Goal: Information Seeking & Learning: Learn about a topic

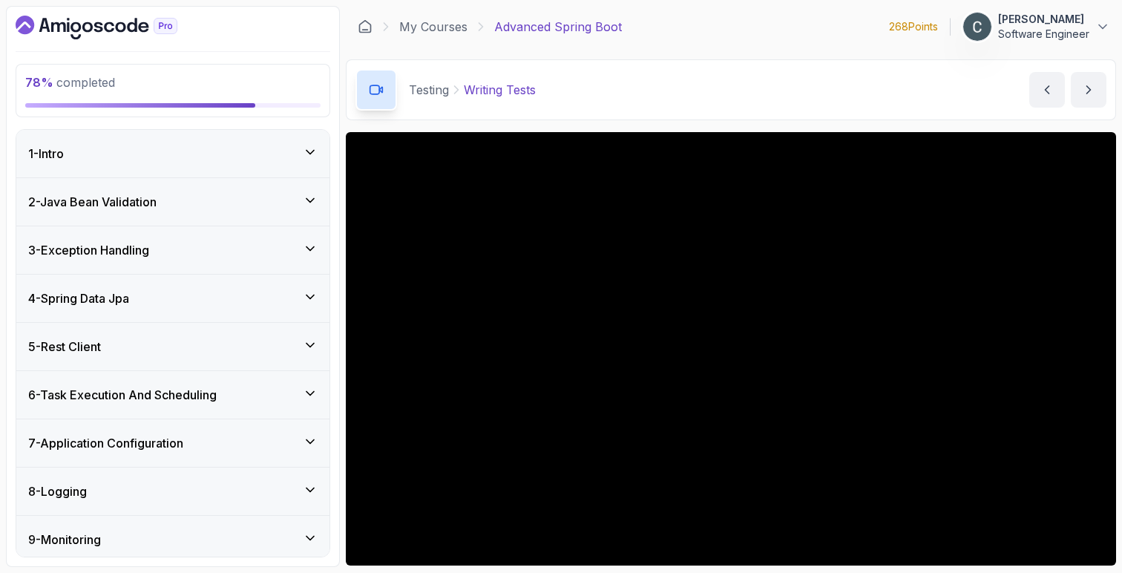
scroll to position [386, 0]
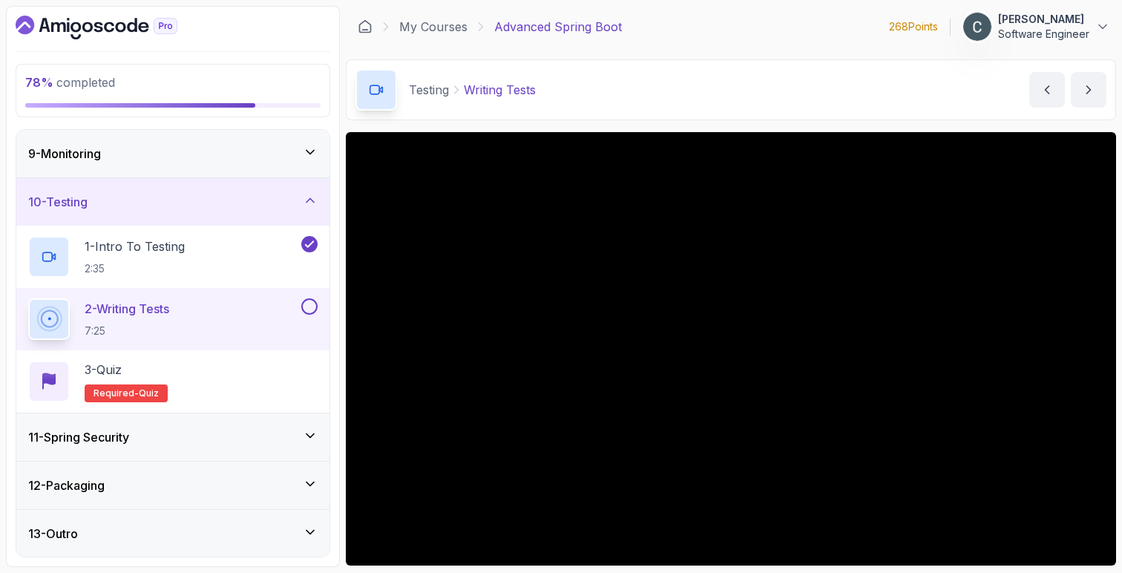
click at [139, 441] on div "11 - Spring Security" at bounding box center [172, 437] width 289 height 18
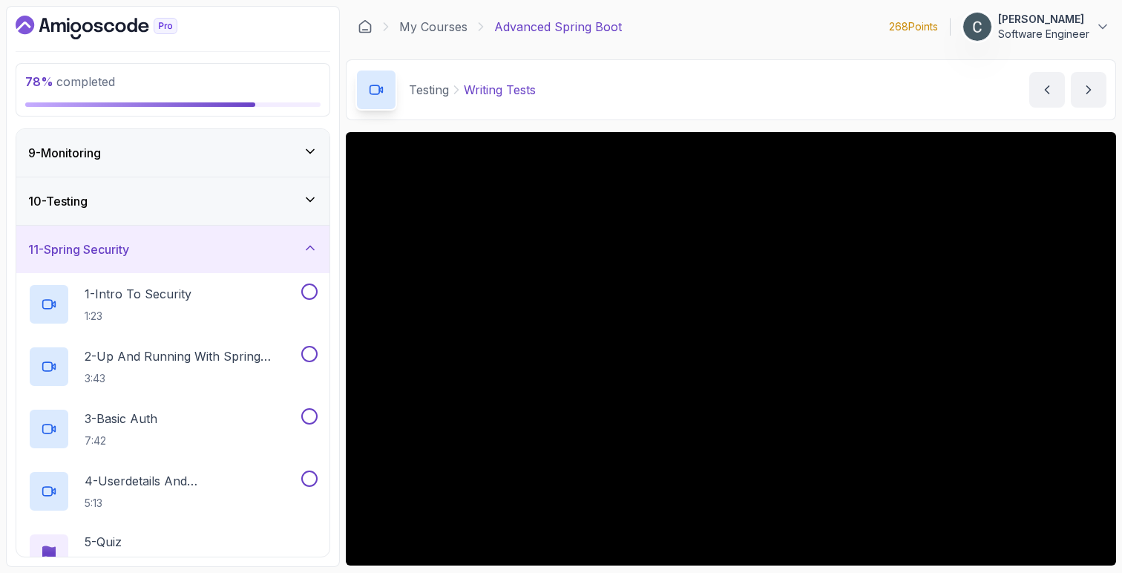
click at [206, 253] on div "11 - Spring Security" at bounding box center [172, 249] width 289 height 18
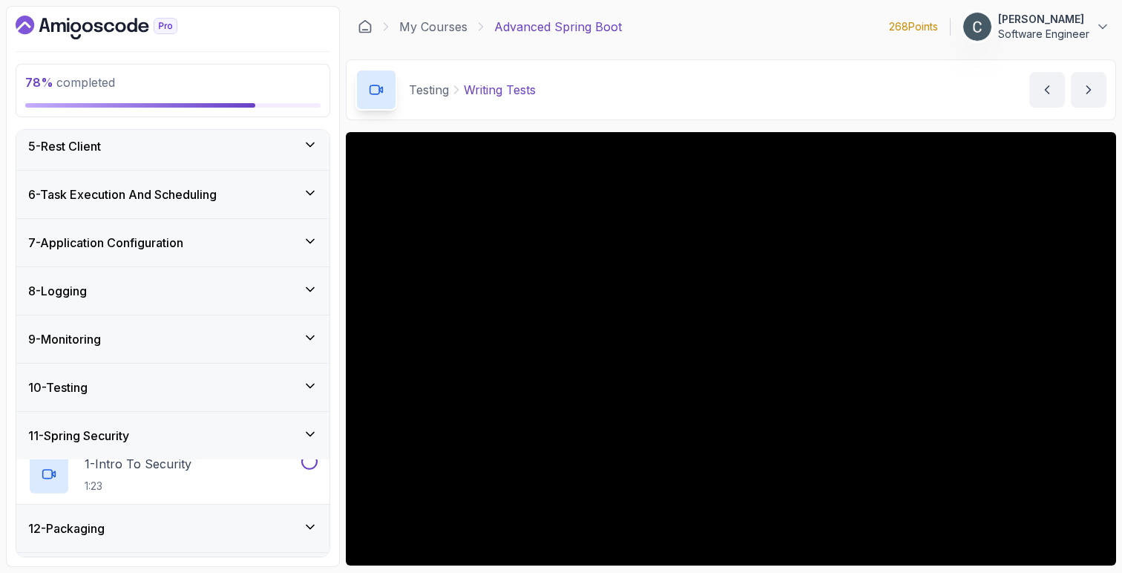
scroll to position [199, 0]
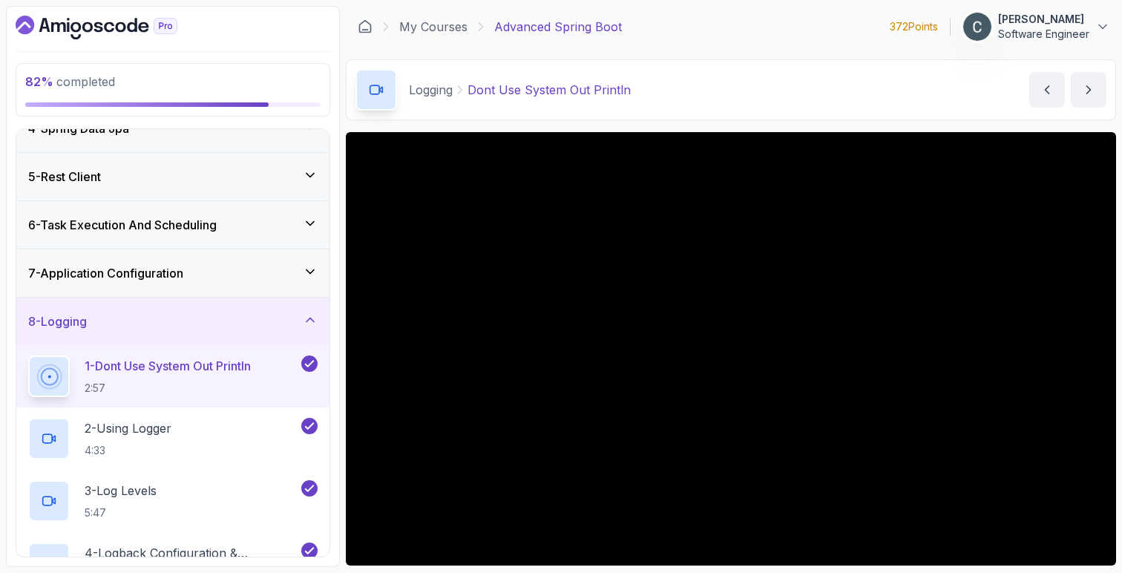
scroll to position [156, 0]
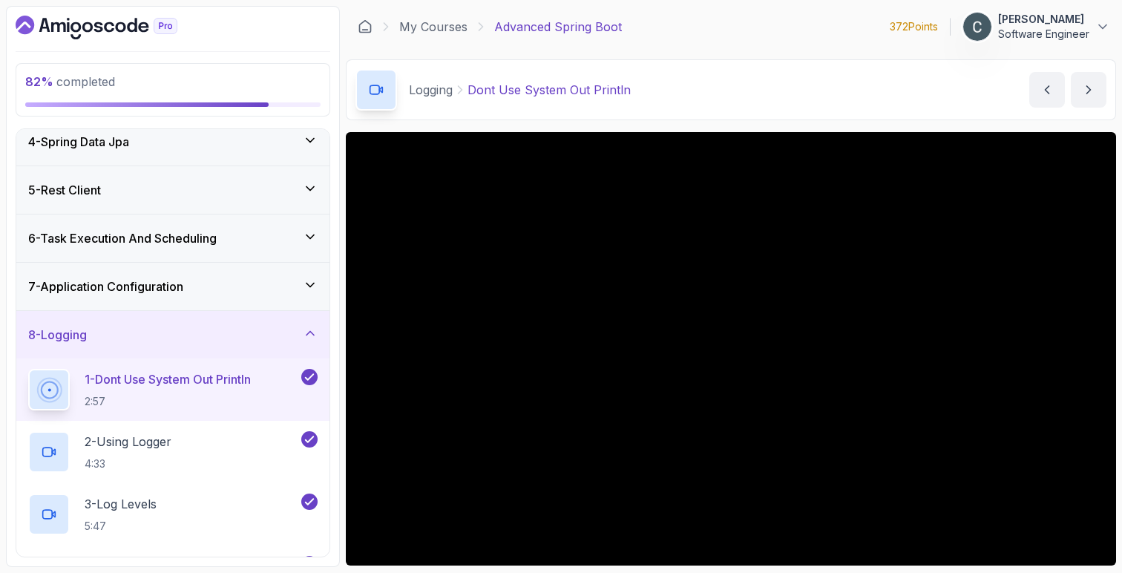
click at [257, 334] on div "8 - Logging" at bounding box center [172, 335] width 289 height 18
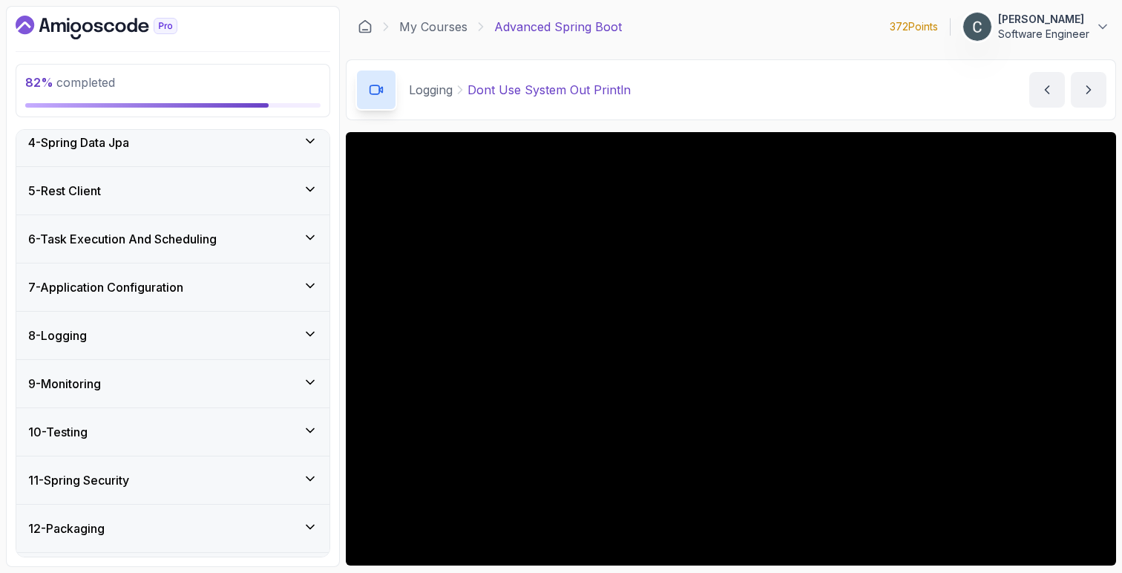
scroll to position [199, 0]
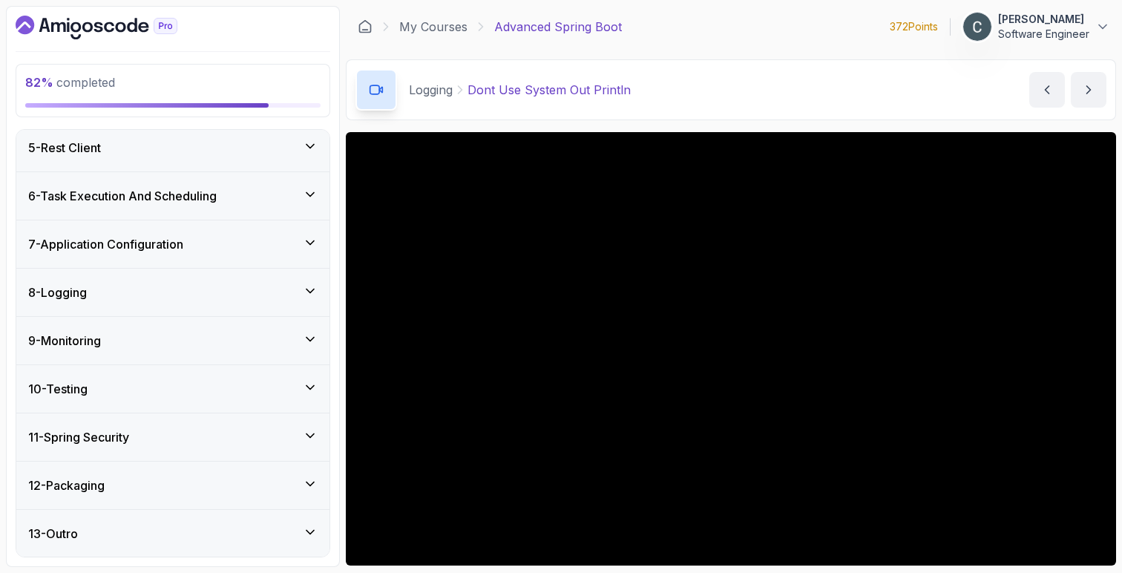
click at [260, 394] on div "10 - Testing" at bounding box center [172, 389] width 289 height 18
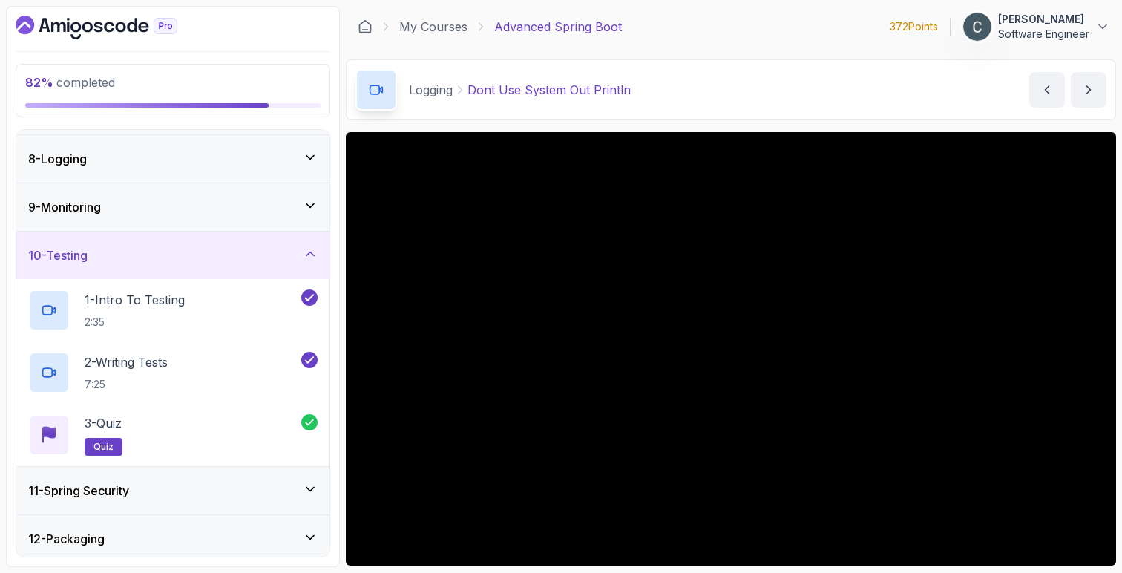
scroll to position [345, 0]
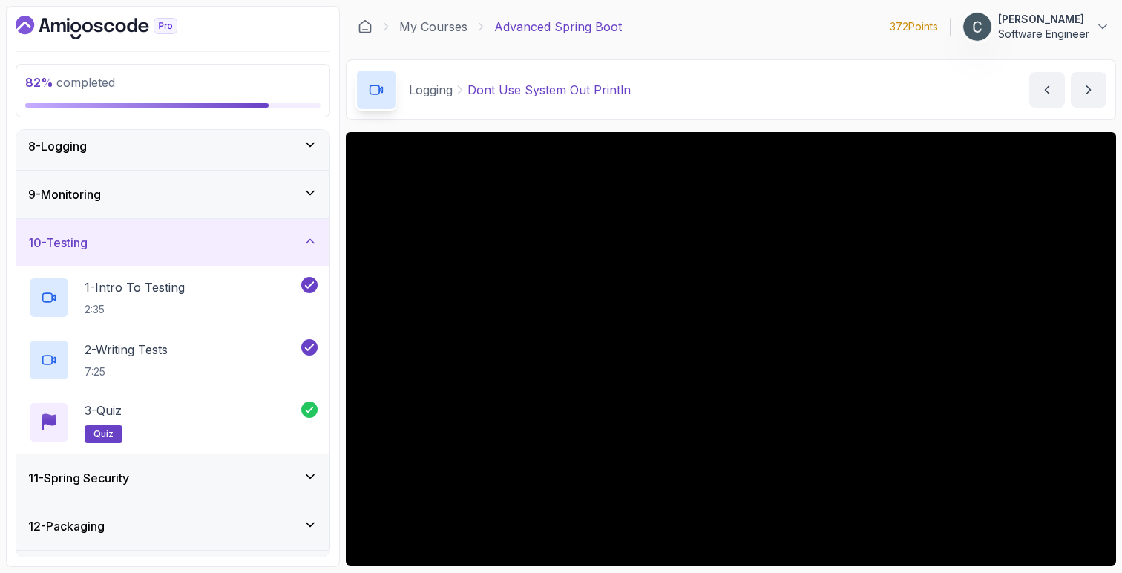
click at [223, 475] on div "11 - Spring Security" at bounding box center [172, 478] width 289 height 18
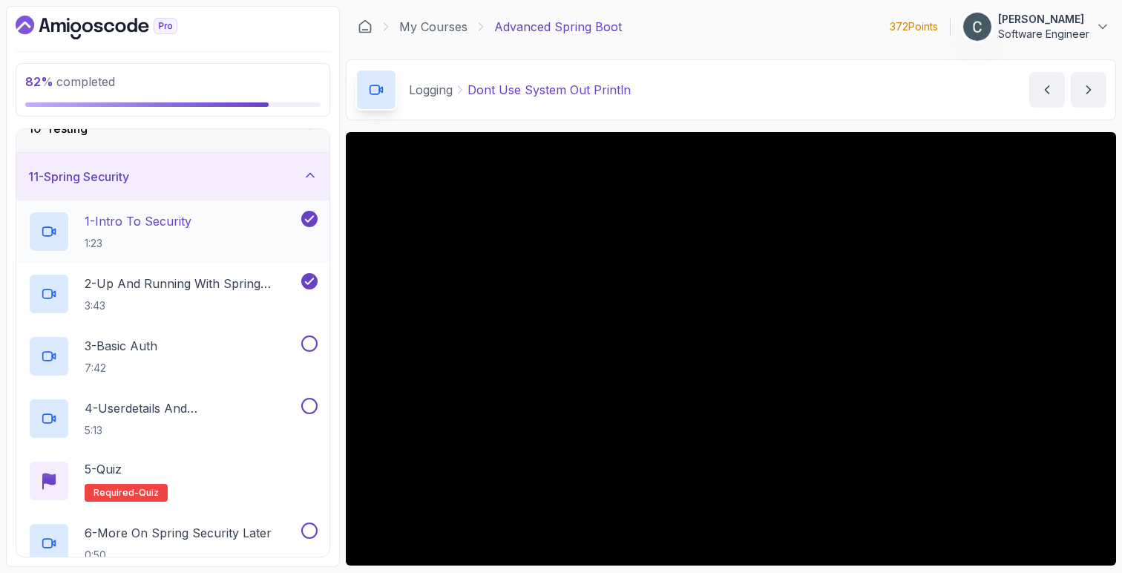
scroll to position [466, 0]
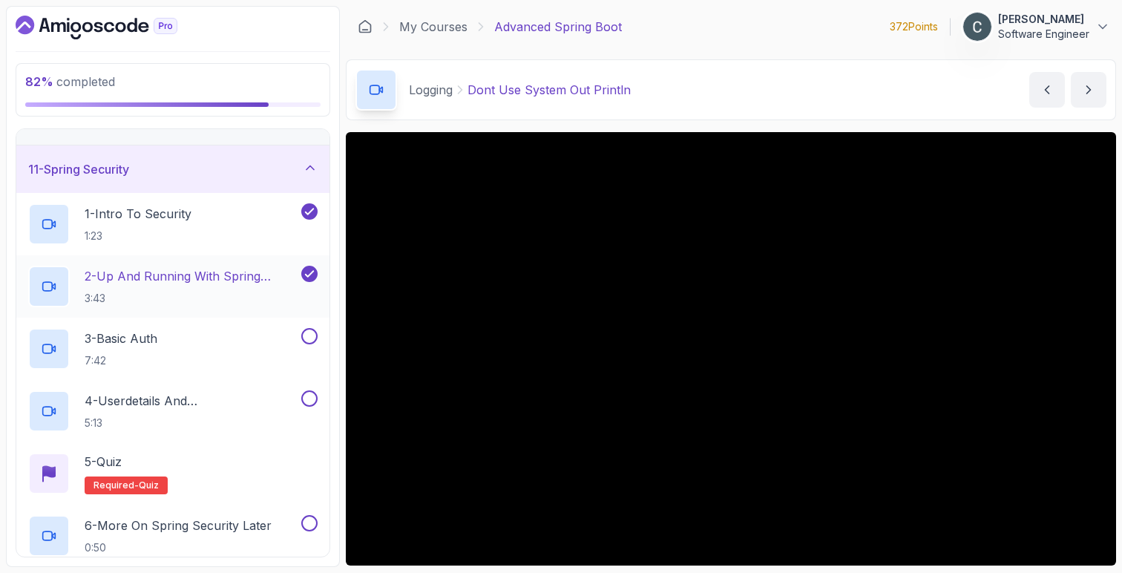
click at [223, 297] on p "3:43" at bounding box center [192, 298] width 214 height 15
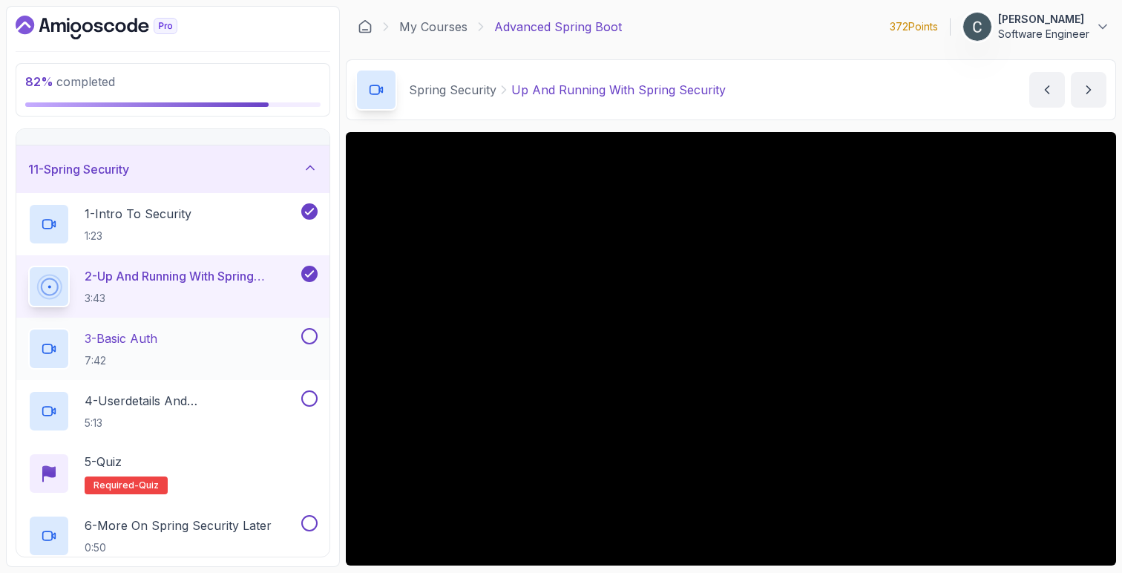
click at [157, 358] on p "7:42" at bounding box center [121, 360] width 73 height 15
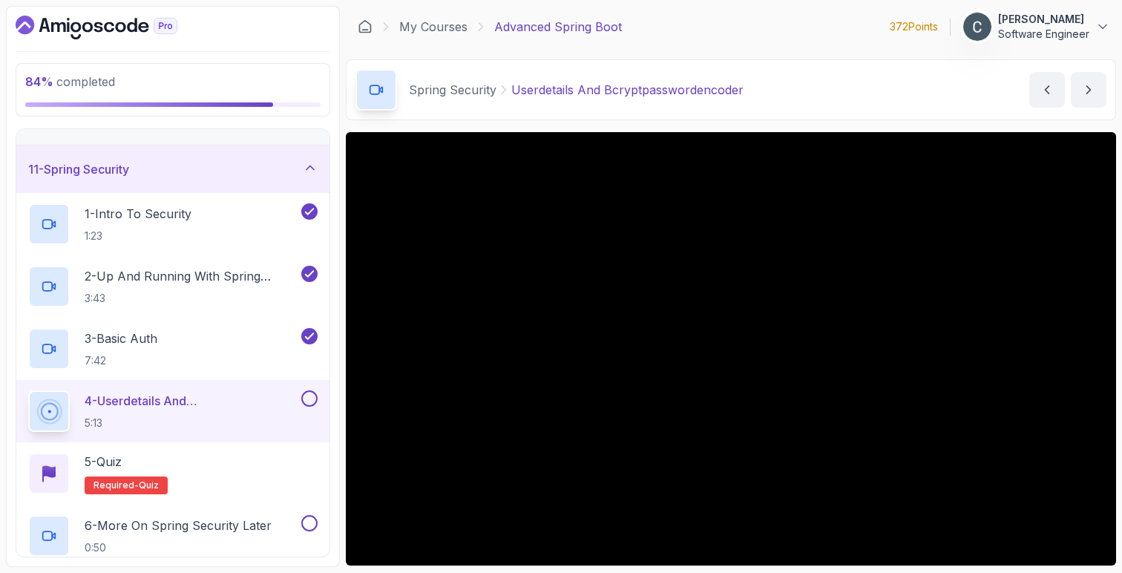
click at [620, 130] on main "My Courses Advanced Spring Boot 372 Points 1 Conrad Lee Software Engineer 21 - …" at bounding box center [731, 286] width 770 height 561
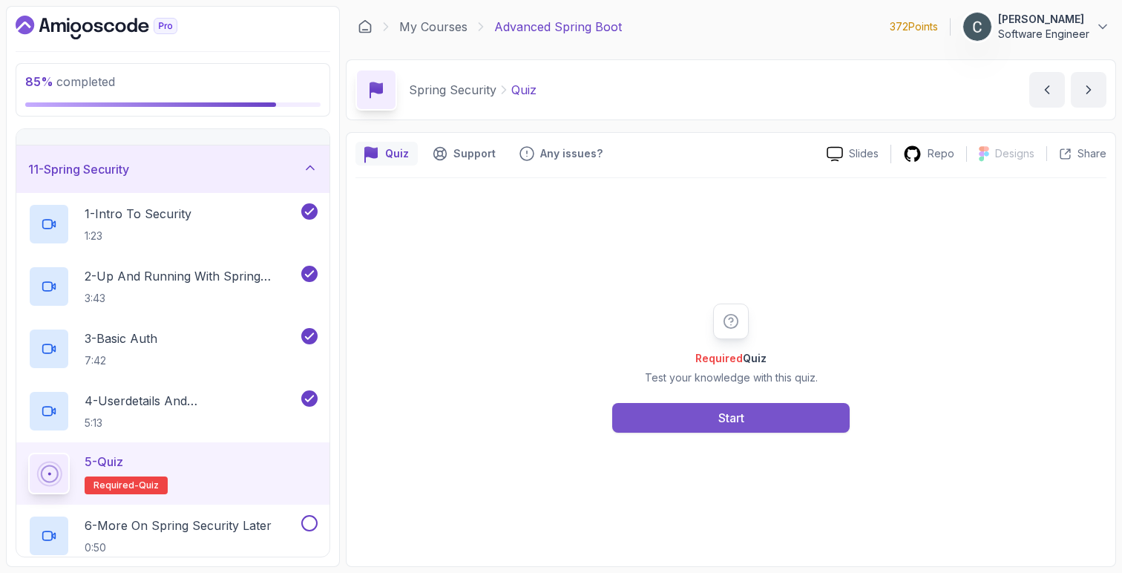
click at [722, 412] on div "Start" at bounding box center [731, 418] width 26 height 18
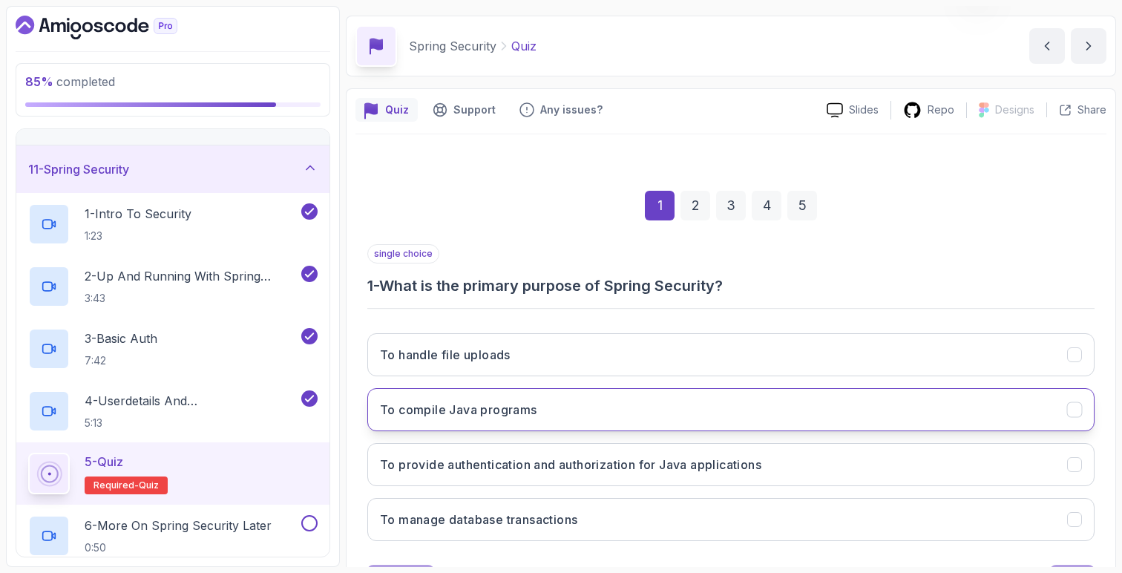
scroll to position [114, 0]
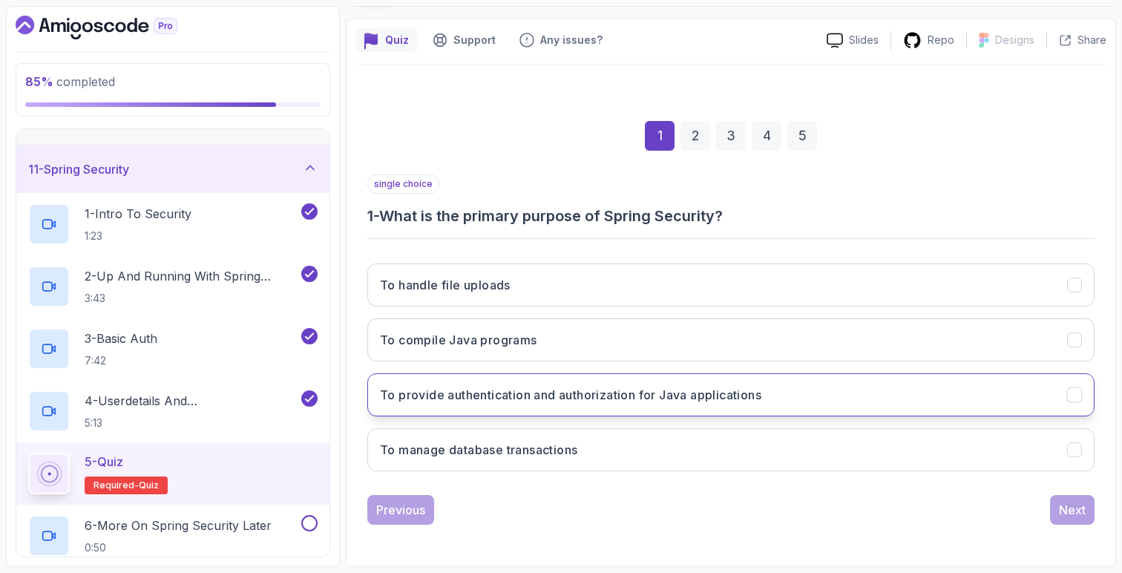
click at [626, 392] on h3 "To provide authentication and authorization for Java applications" at bounding box center [570, 395] width 381 height 18
click at [1076, 513] on div "Next" at bounding box center [1072, 510] width 27 height 18
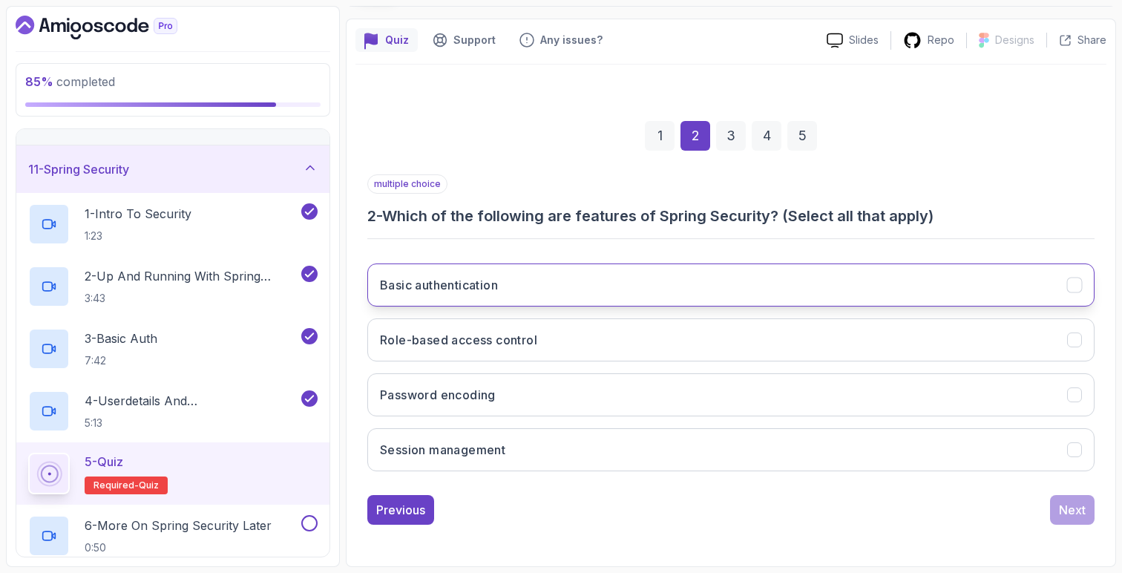
click at [487, 292] on h3 "Basic authentication" at bounding box center [439, 285] width 118 height 18
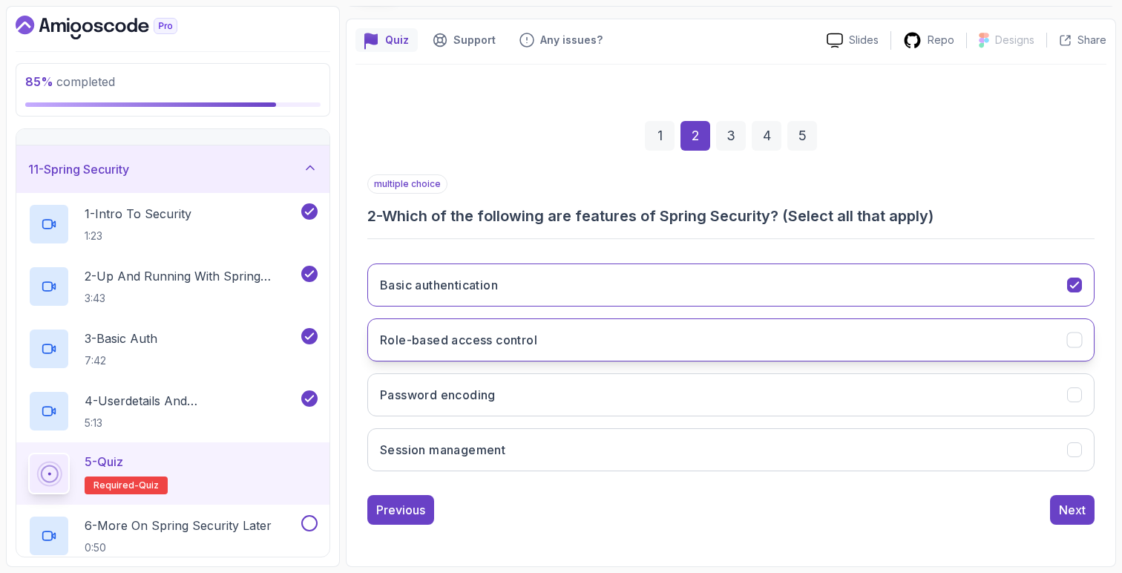
click at [535, 342] on h3 "Role-based access control" at bounding box center [458, 340] width 157 height 18
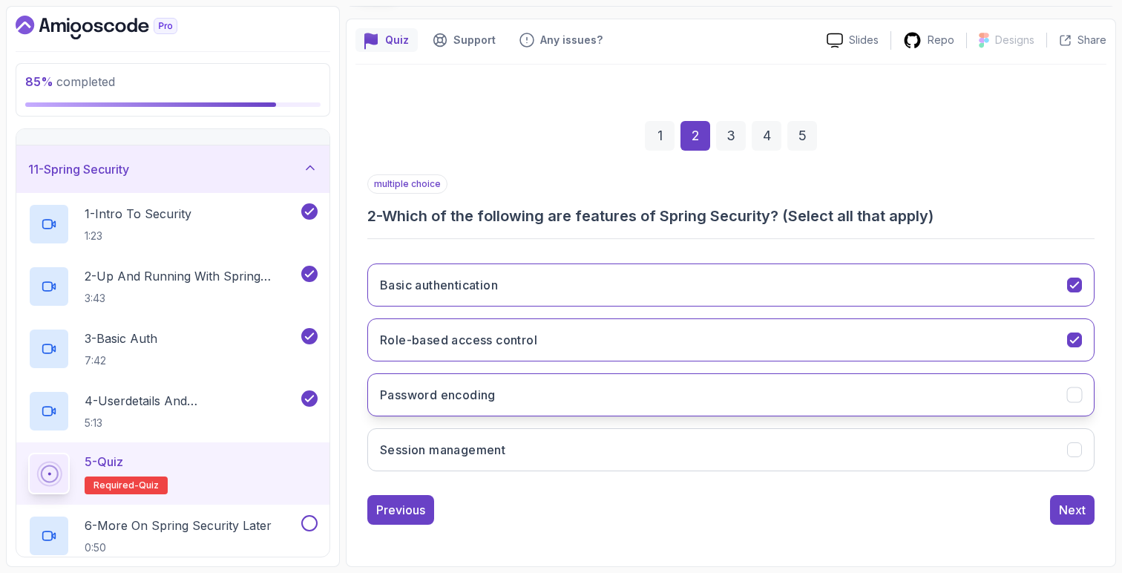
click at [525, 395] on button "Password encoding" at bounding box center [730, 394] width 727 height 43
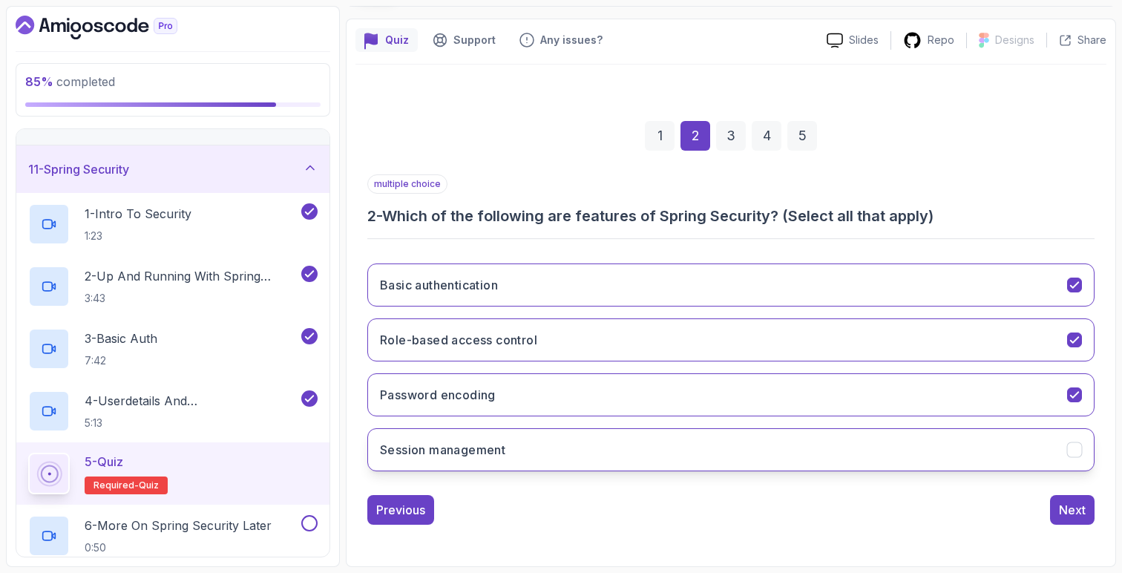
click at [568, 441] on button "Session management" at bounding box center [730, 449] width 727 height 43
click at [569, 441] on button "Session management" at bounding box center [730, 449] width 727 height 43
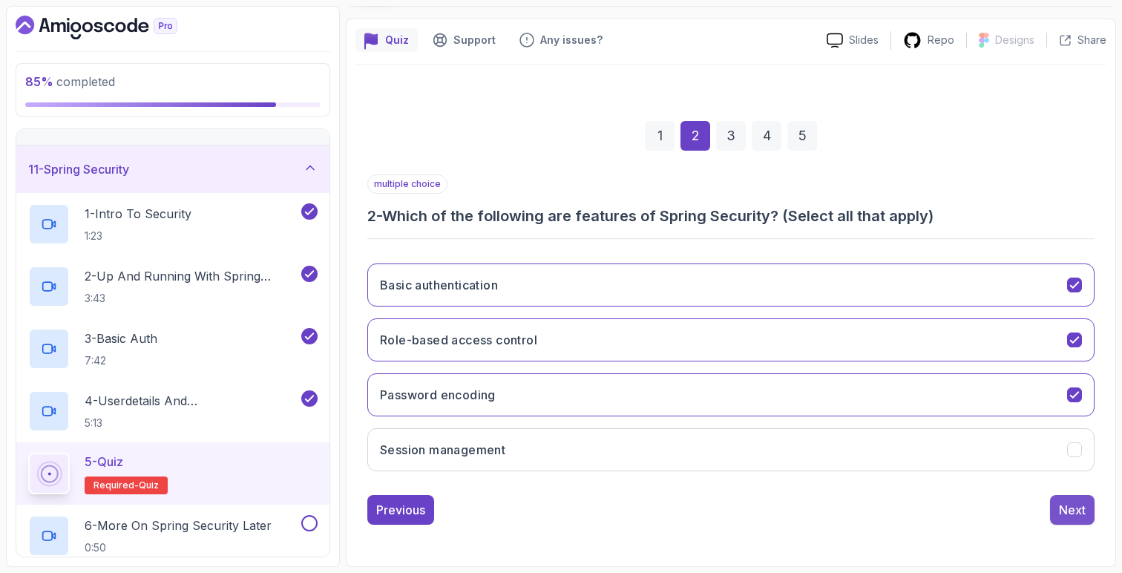
click at [1080, 511] on div "Next" at bounding box center [1072, 510] width 27 height 18
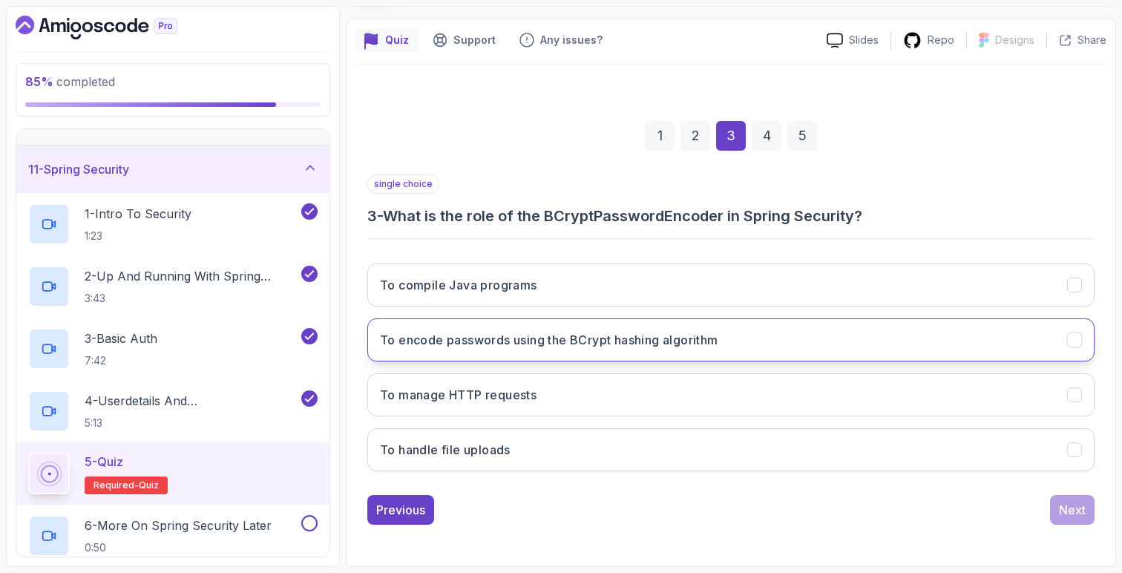
click at [649, 347] on h3 "To encode passwords using the BCrypt hashing algorithm" at bounding box center [549, 340] width 338 height 18
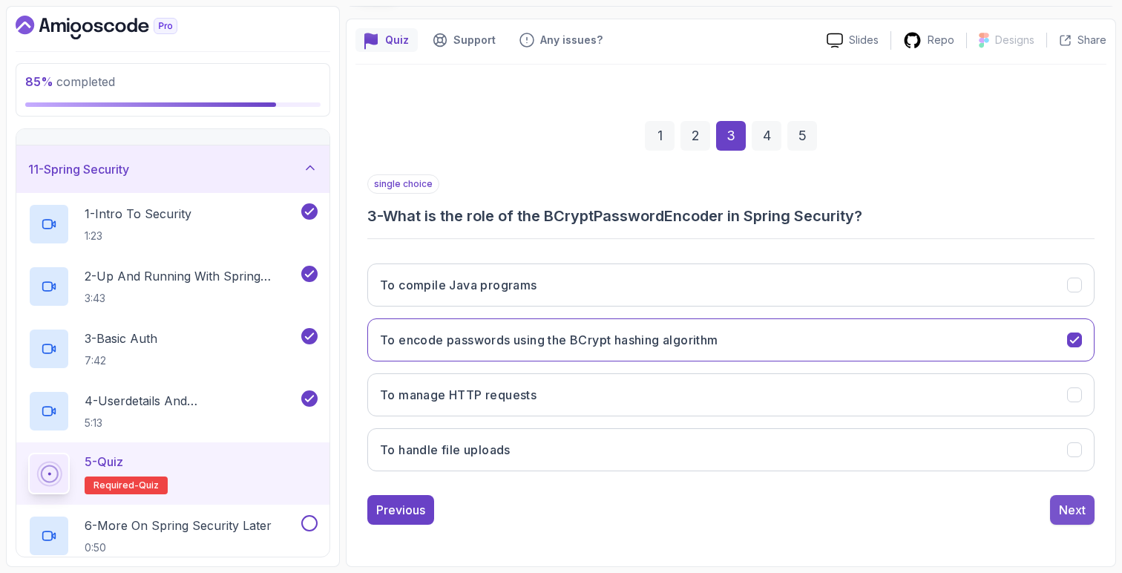
click at [1066, 511] on div "Next" at bounding box center [1072, 510] width 27 height 18
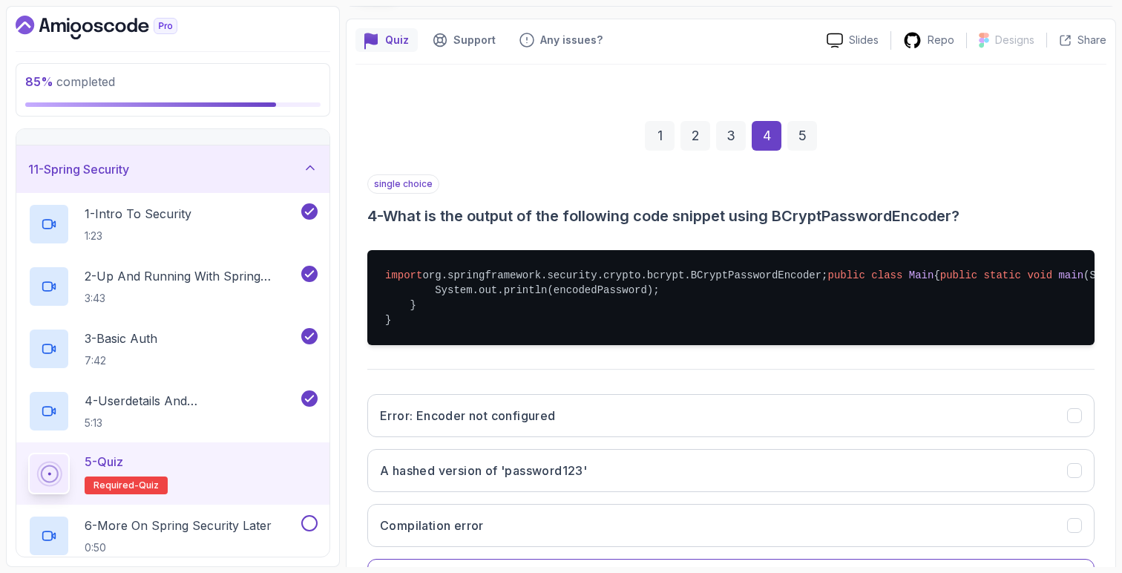
scroll to position [333, 0]
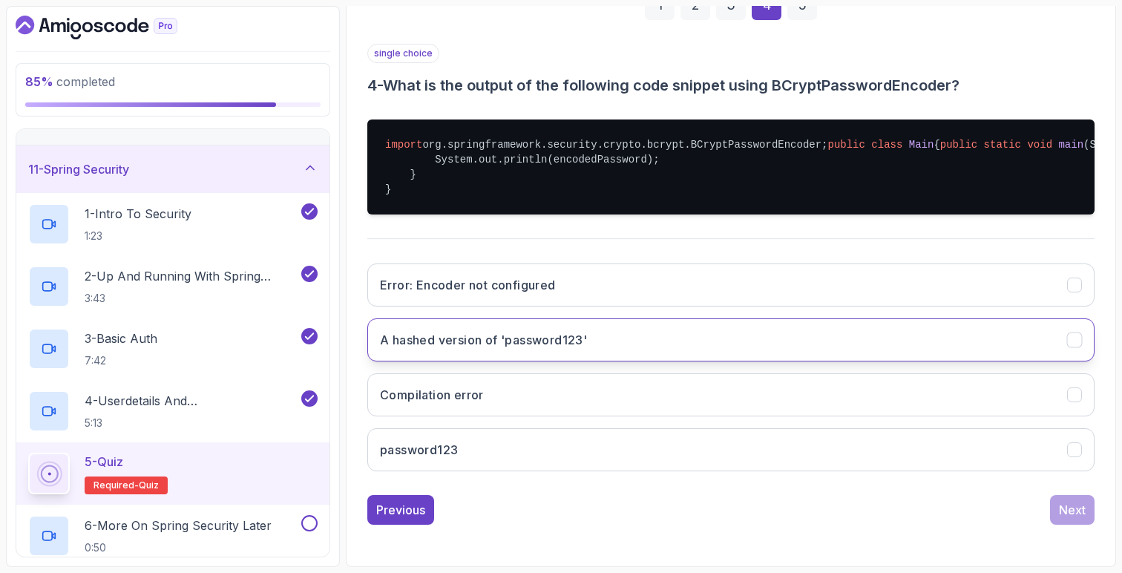
click at [597, 345] on button "A hashed version of 'password123'" at bounding box center [730, 339] width 727 height 43
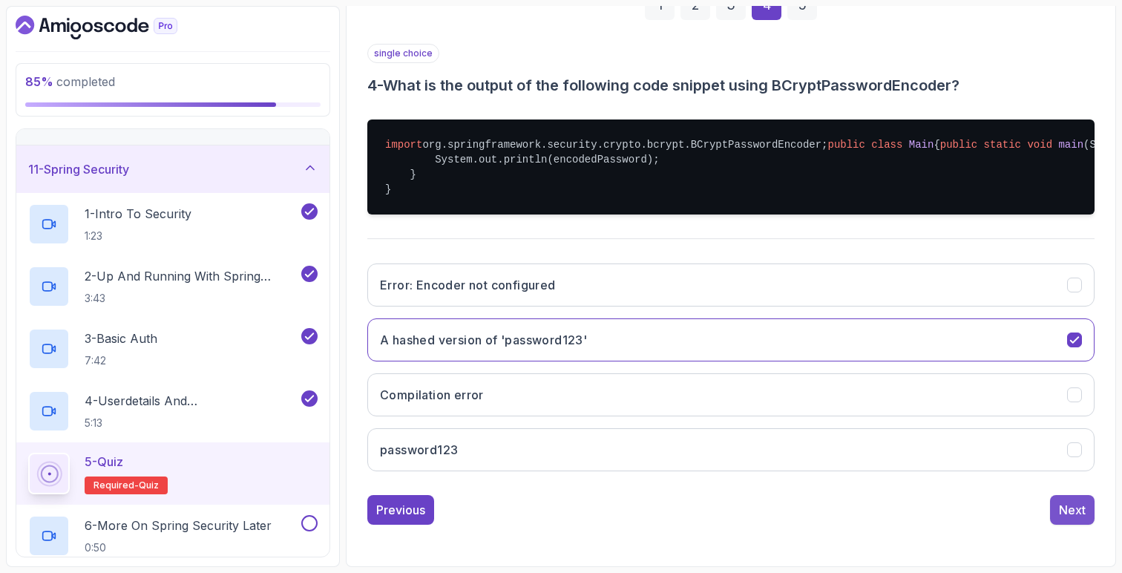
click at [1066, 513] on div "Next" at bounding box center [1072, 510] width 27 height 18
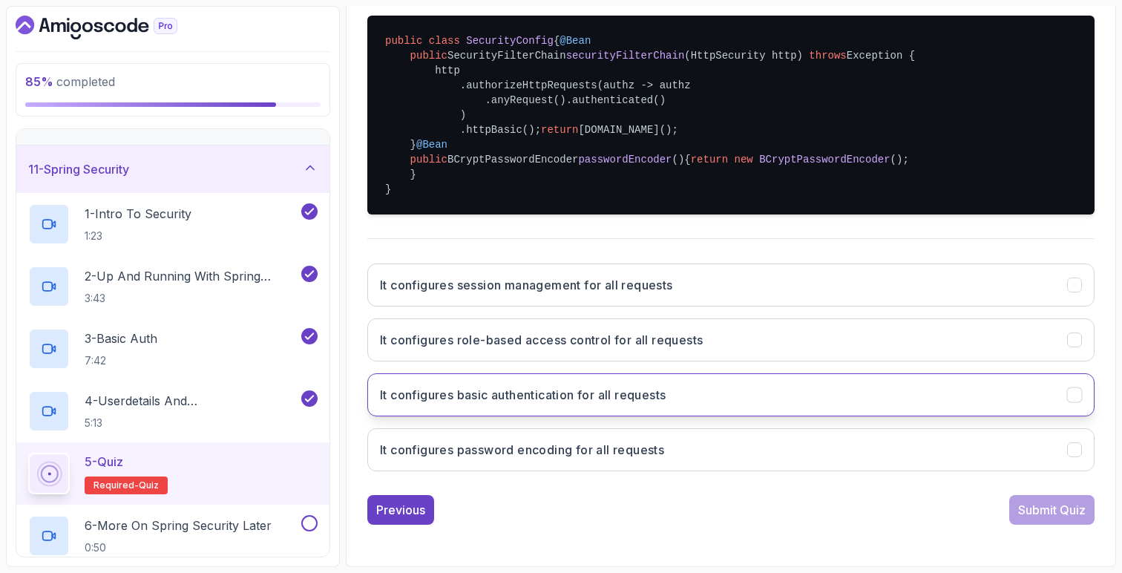
scroll to position [375, 0]
click at [645, 404] on h3 "It configures basic authentication for all requests" at bounding box center [523, 395] width 286 height 18
click at [1035, 509] on div "Submit Quiz" at bounding box center [1052, 510] width 68 height 18
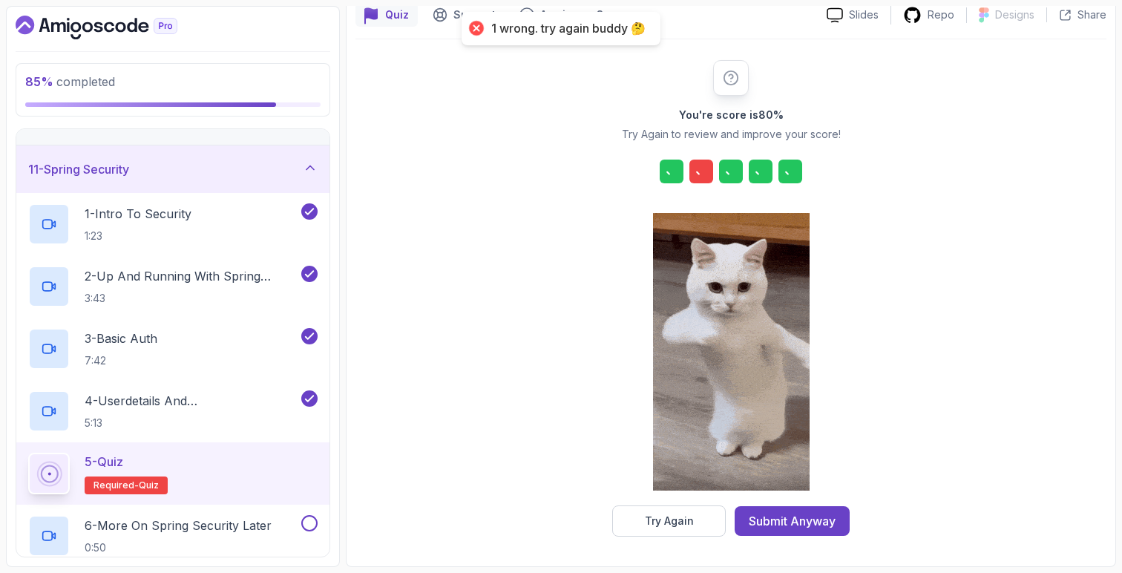
scroll to position [139, 0]
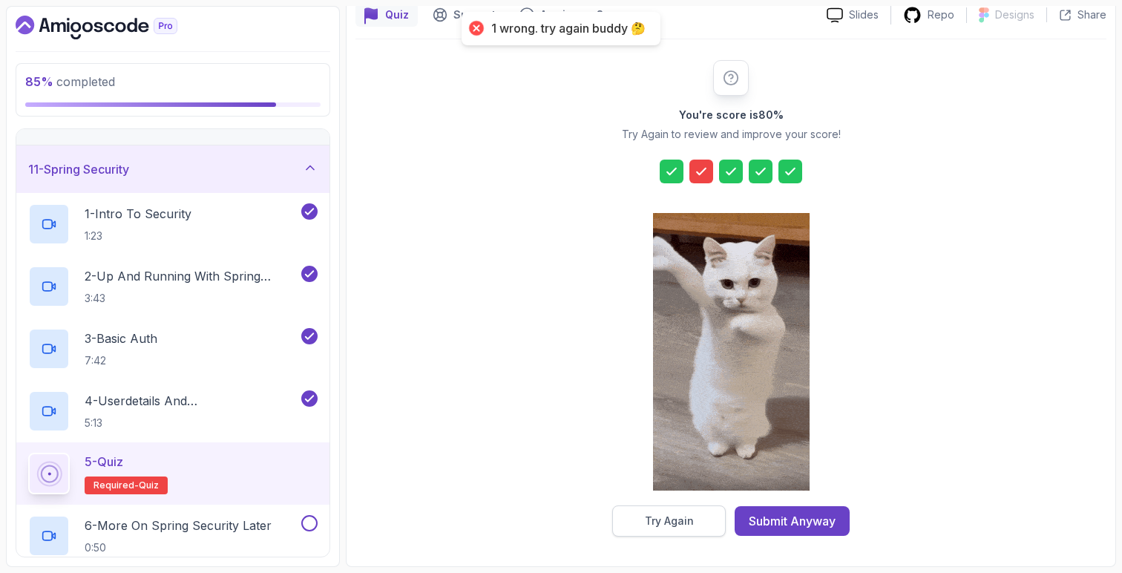
click at [690, 514] on div "Try Again" at bounding box center [669, 520] width 49 height 15
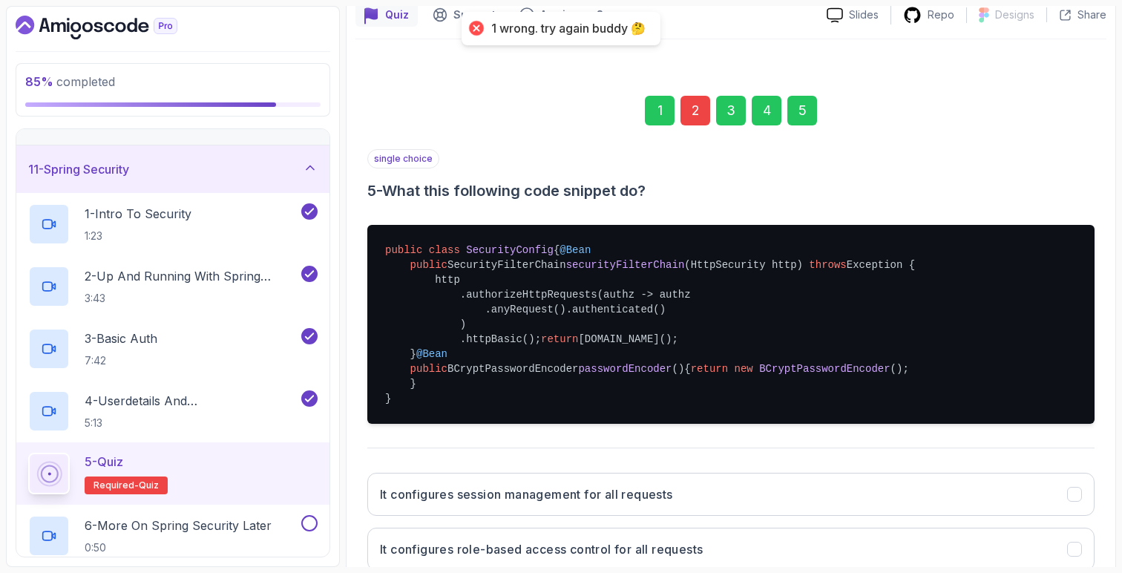
click at [697, 111] on div "2" at bounding box center [695, 111] width 30 height 30
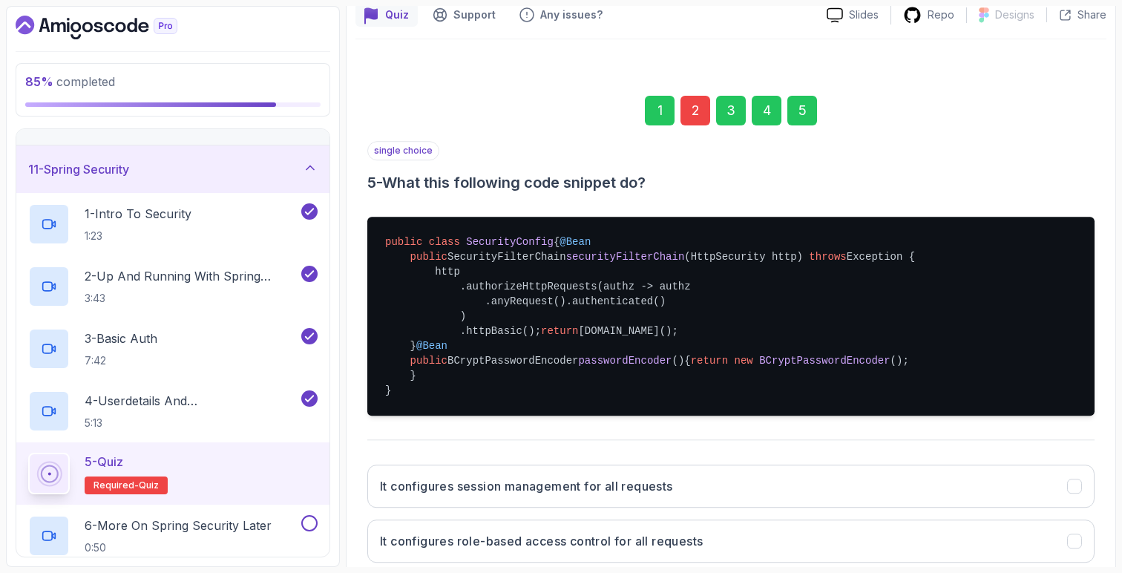
scroll to position [114, 0]
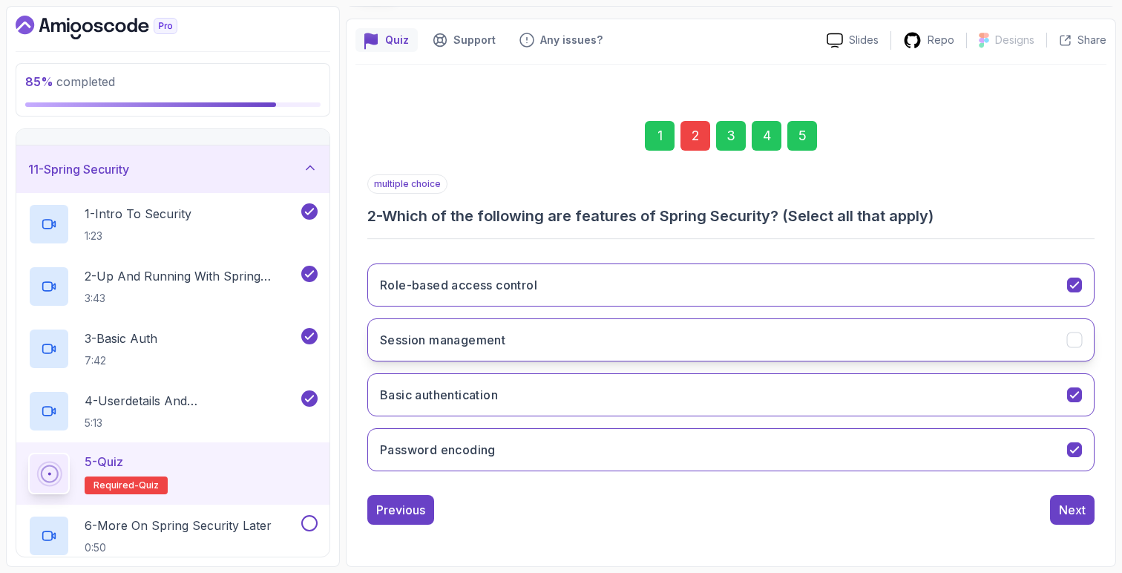
click at [1078, 340] on icon "Session management" at bounding box center [1075, 340] width 14 height 14
click at [807, 136] on div "5" at bounding box center [802, 136] width 30 height 30
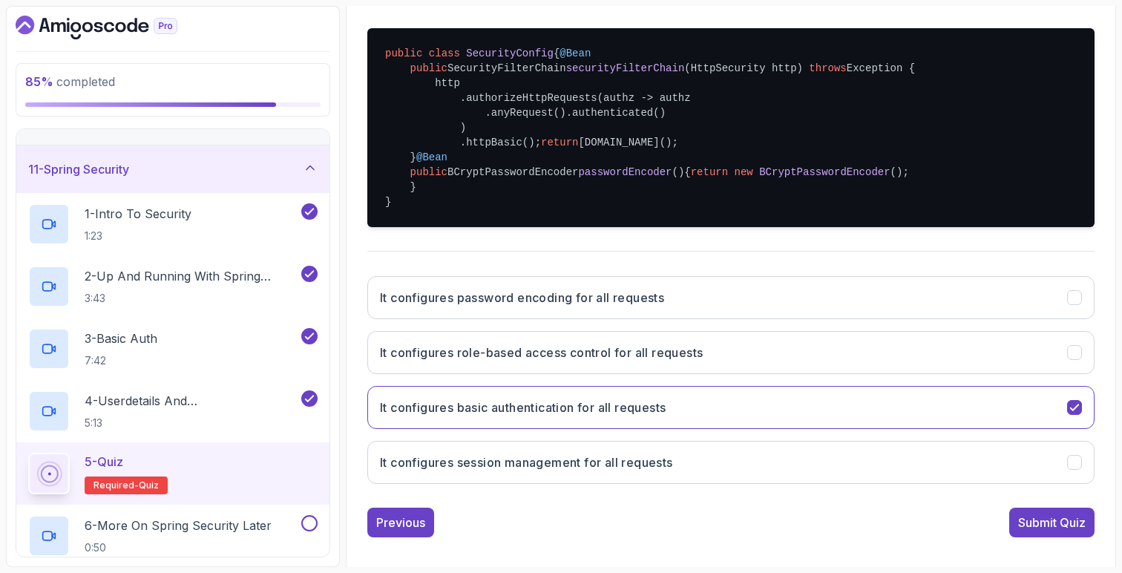
scroll to position [437, 0]
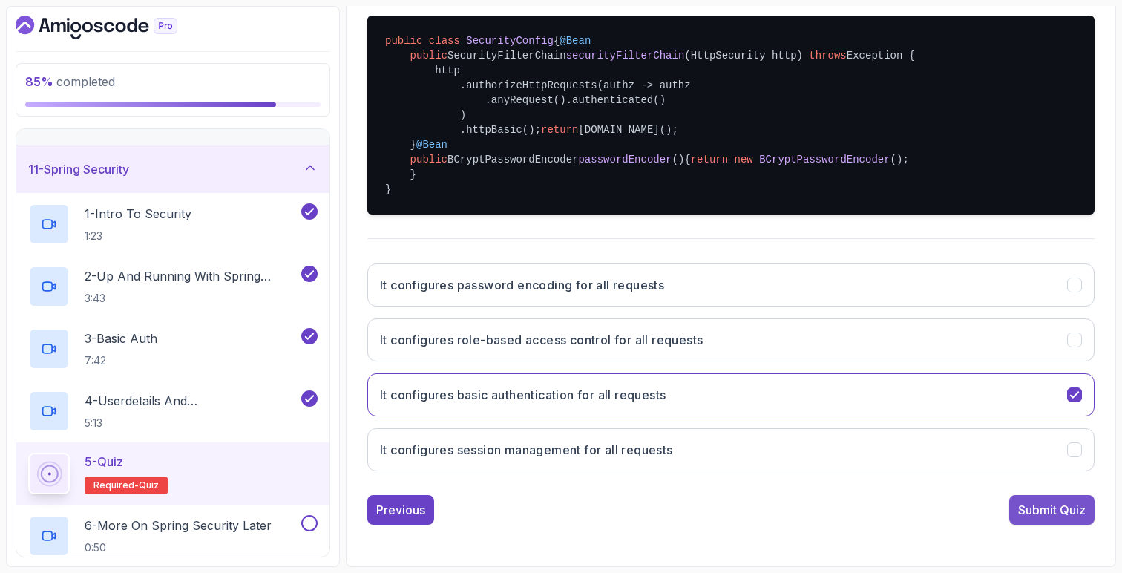
click at [1040, 510] on div "Submit Quiz" at bounding box center [1052, 510] width 68 height 18
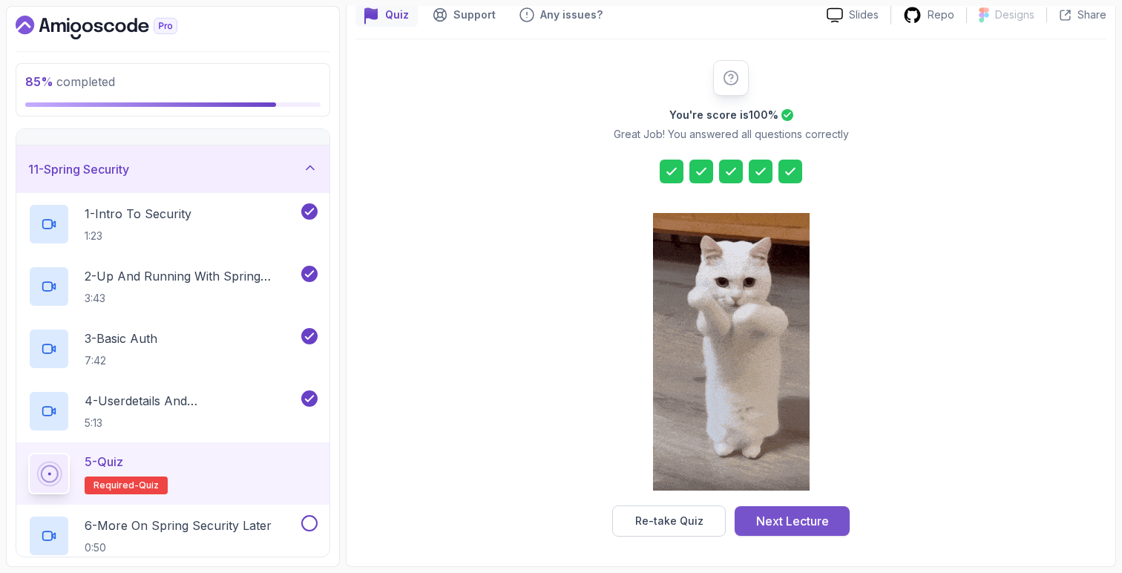
click at [770, 525] on div "Next Lecture" at bounding box center [792, 521] width 73 height 18
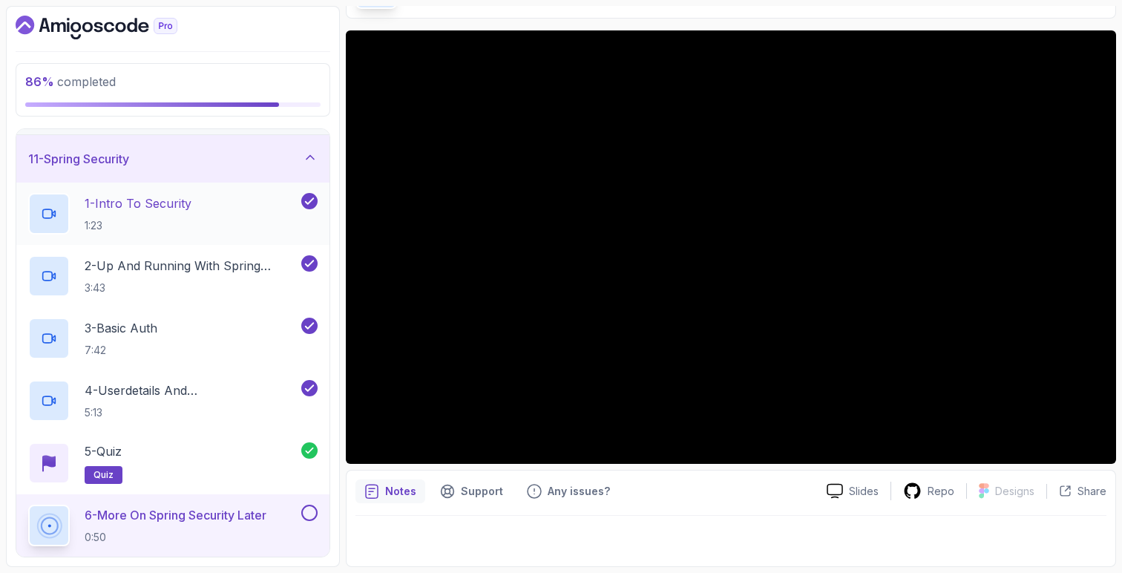
scroll to position [378, 0]
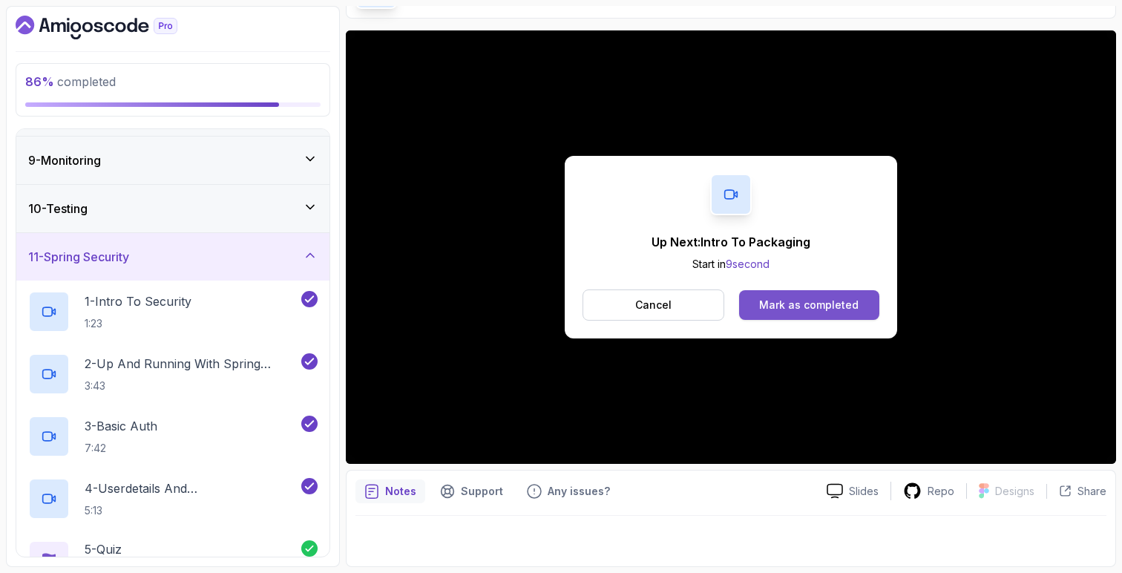
click at [853, 315] on button "Mark as completed" at bounding box center [809, 305] width 140 height 30
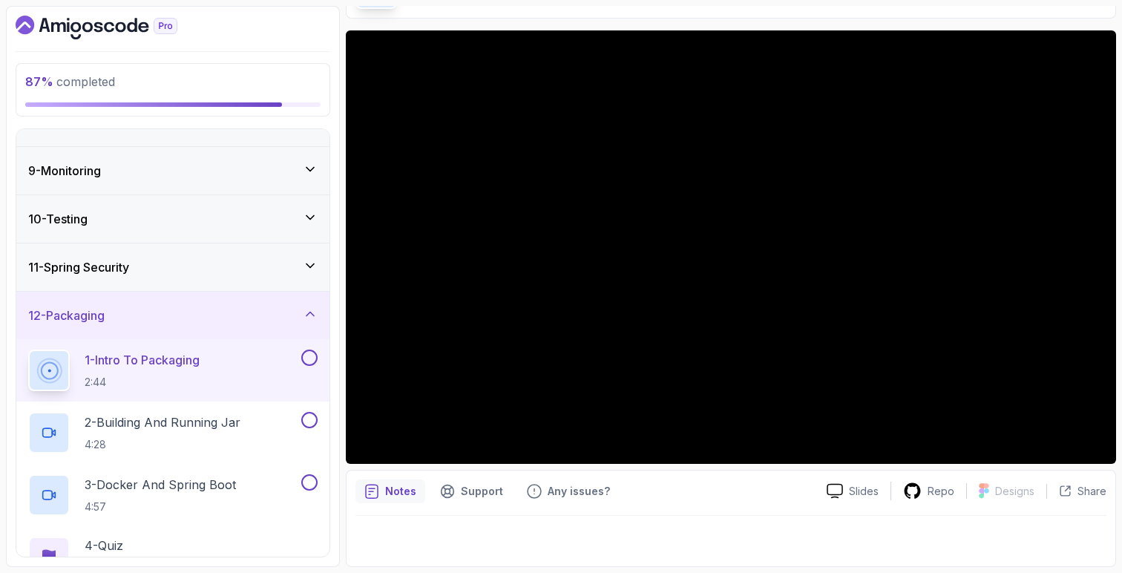
scroll to position [448, 0]
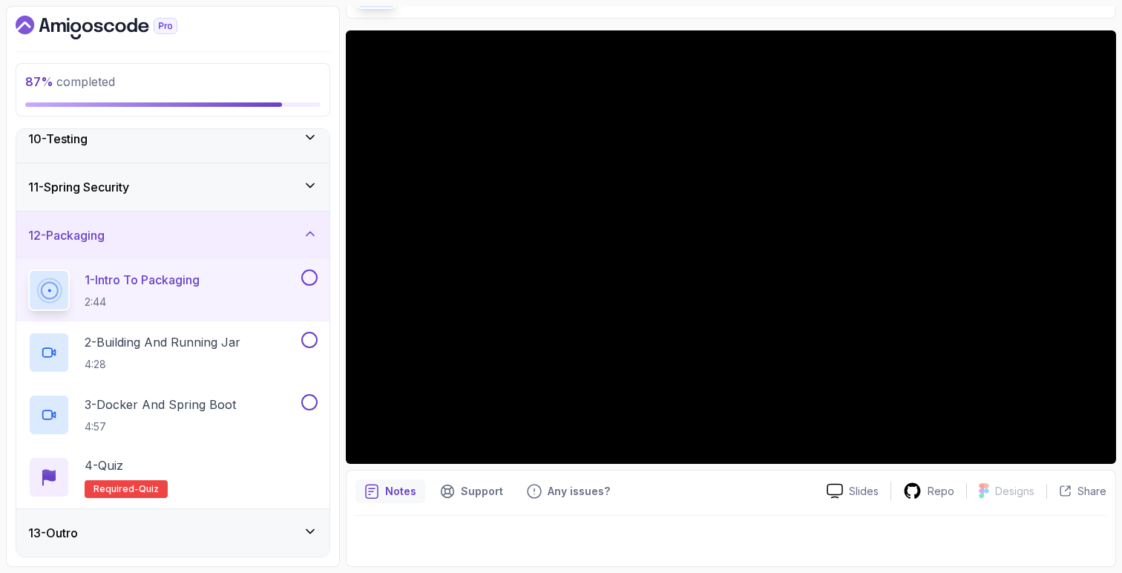
click at [109, 536] on div "13 - Outro" at bounding box center [172, 533] width 289 height 18
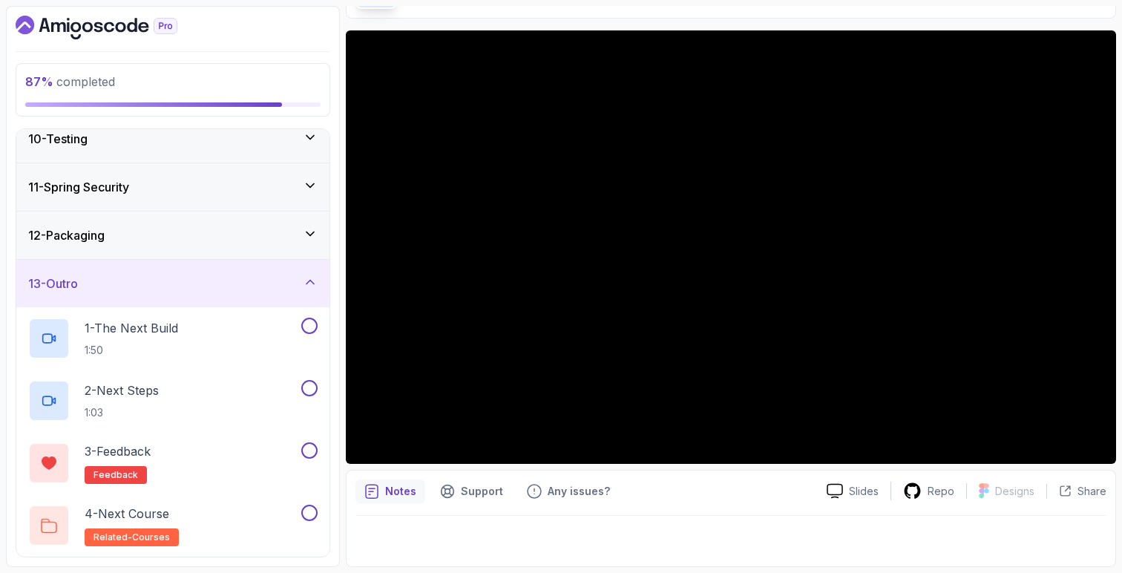
click at [178, 226] on div "12 - Packaging" at bounding box center [172, 234] width 313 height 47
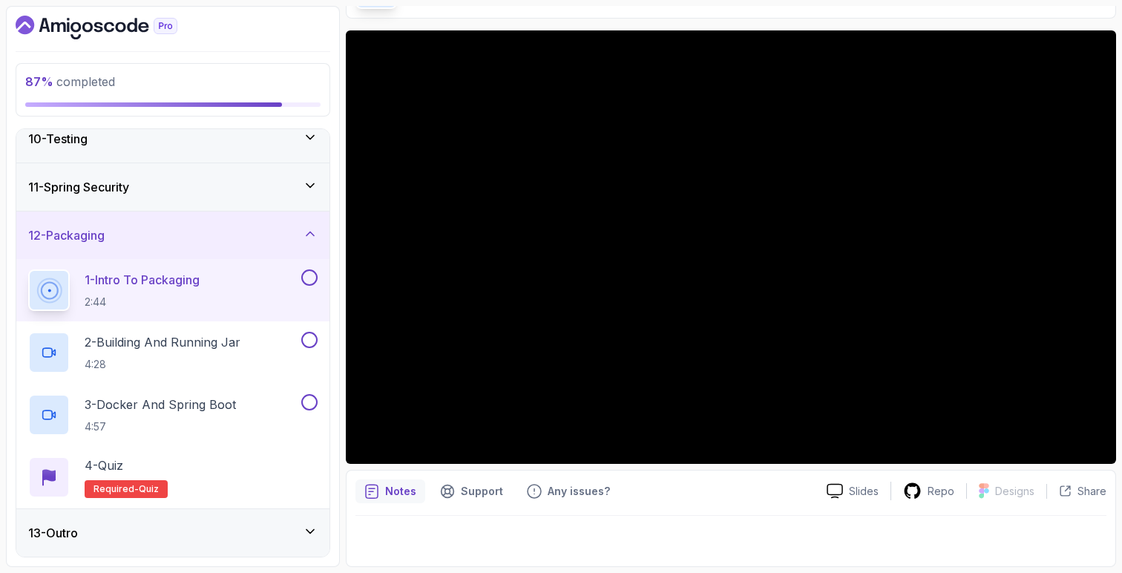
click at [93, 27] on icon "Dashboard" at bounding box center [97, 28] width 162 height 24
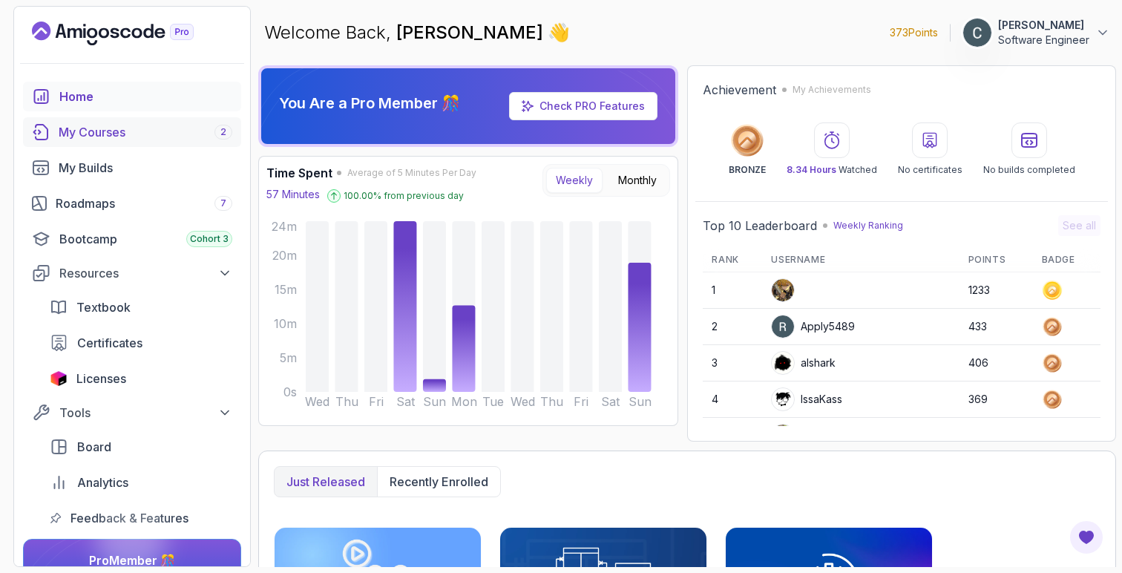
click at [65, 128] on div "My Courses 2" at bounding box center [146, 132] width 174 height 18
